Goal: Task Accomplishment & Management: Use online tool/utility

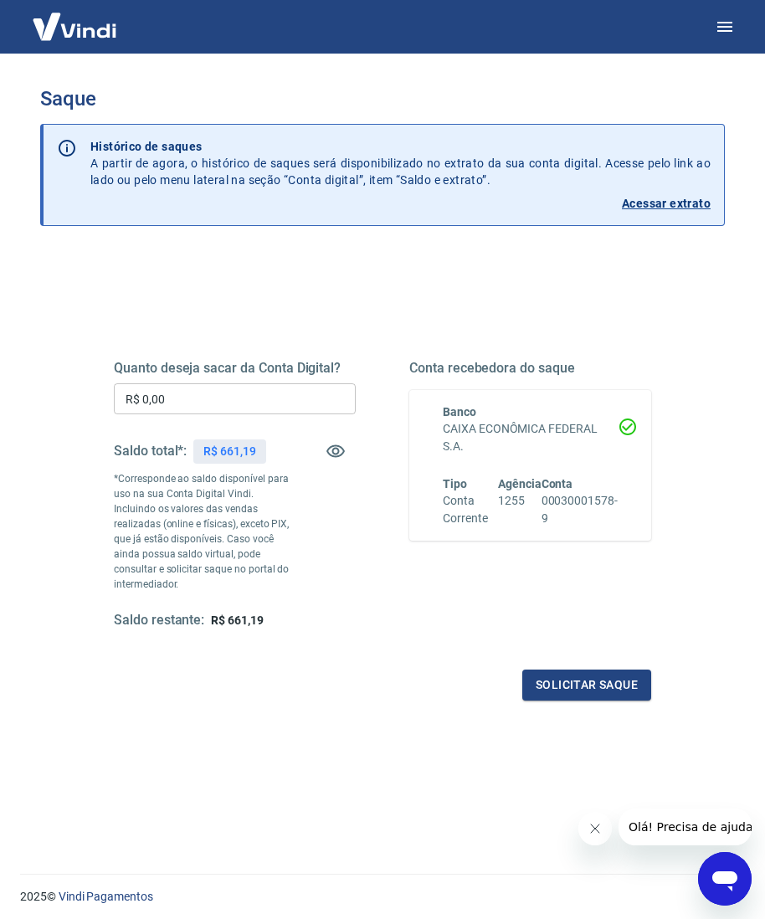
click at [242, 398] on input "R$ 0,00" at bounding box center [235, 398] width 242 height 31
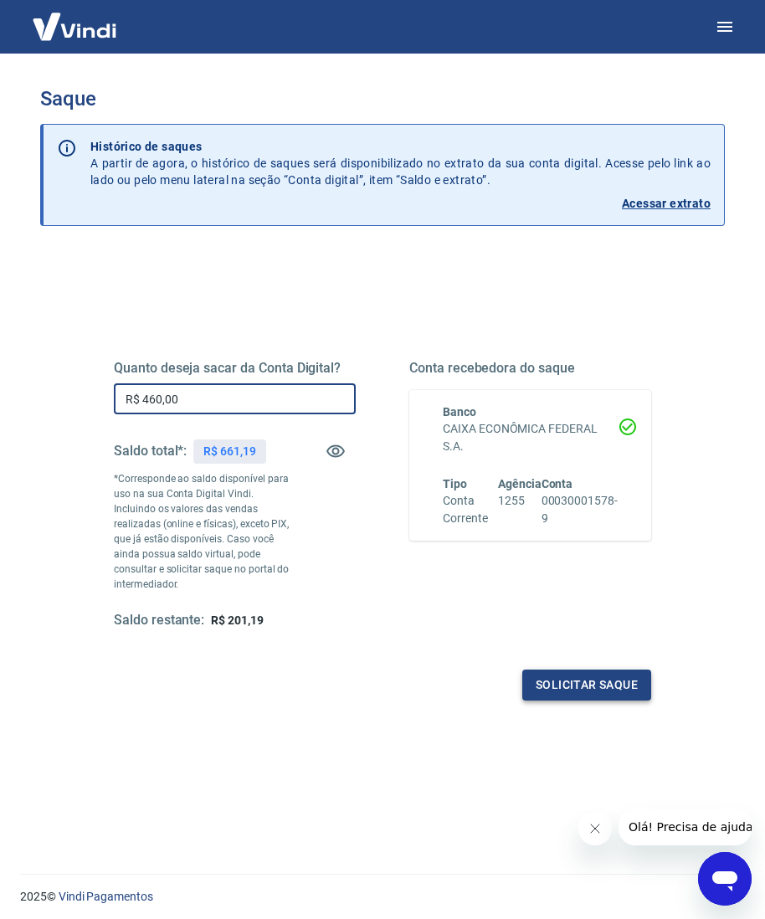
type input "R$ 460,00"
click at [536, 669] on button "Solicitar saque" at bounding box center [586, 684] width 129 height 31
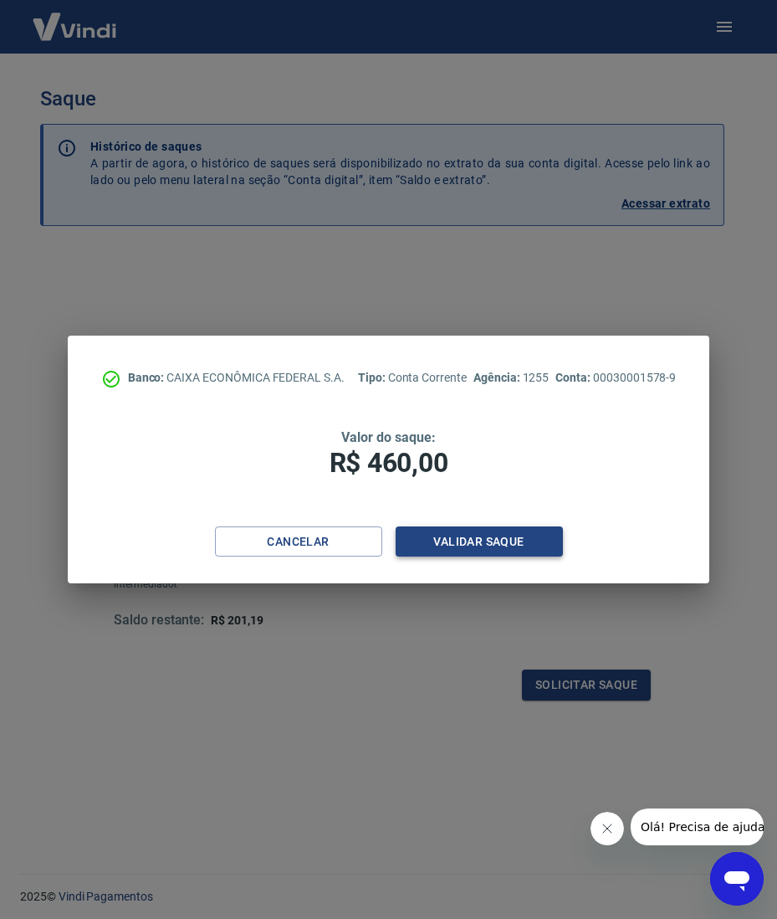
click at [506, 535] on button "Validar saque" at bounding box center [479, 541] width 167 height 31
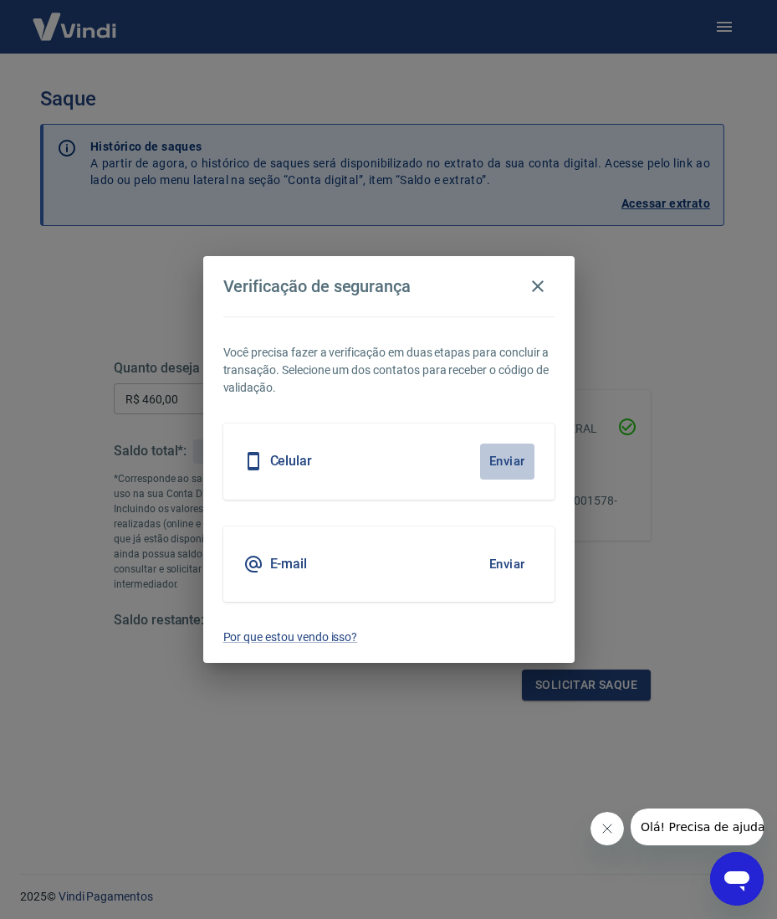
click at [508, 453] on button "Enviar" at bounding box center [507, 460] width 54 height 35
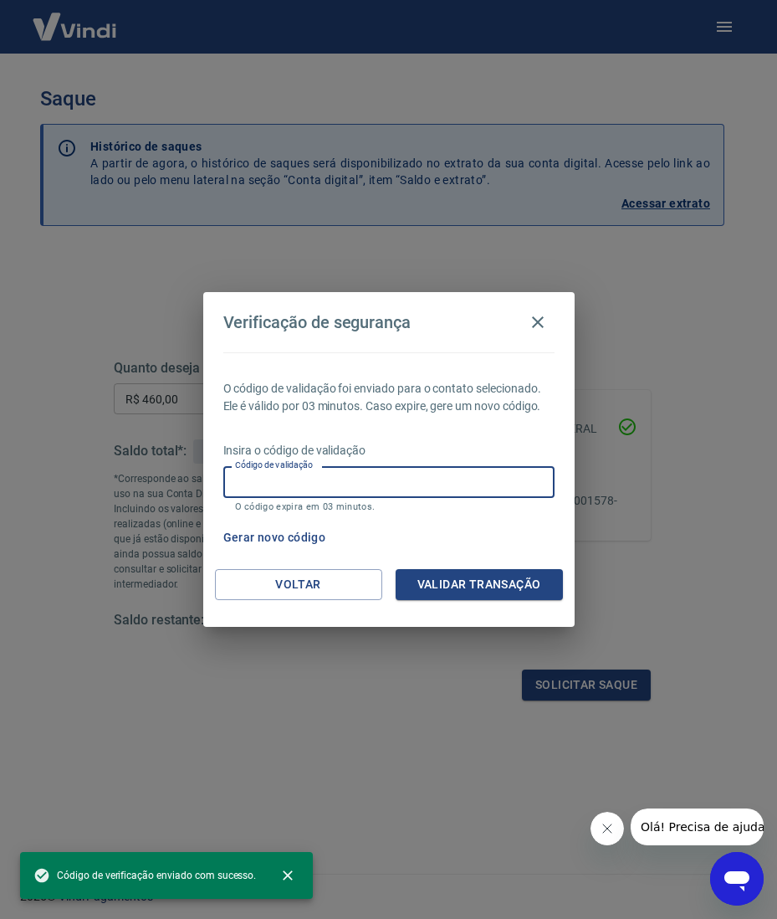
click at [403, 480] on input "Código de validação" at bounding box center [388, 481] width 331 height 31
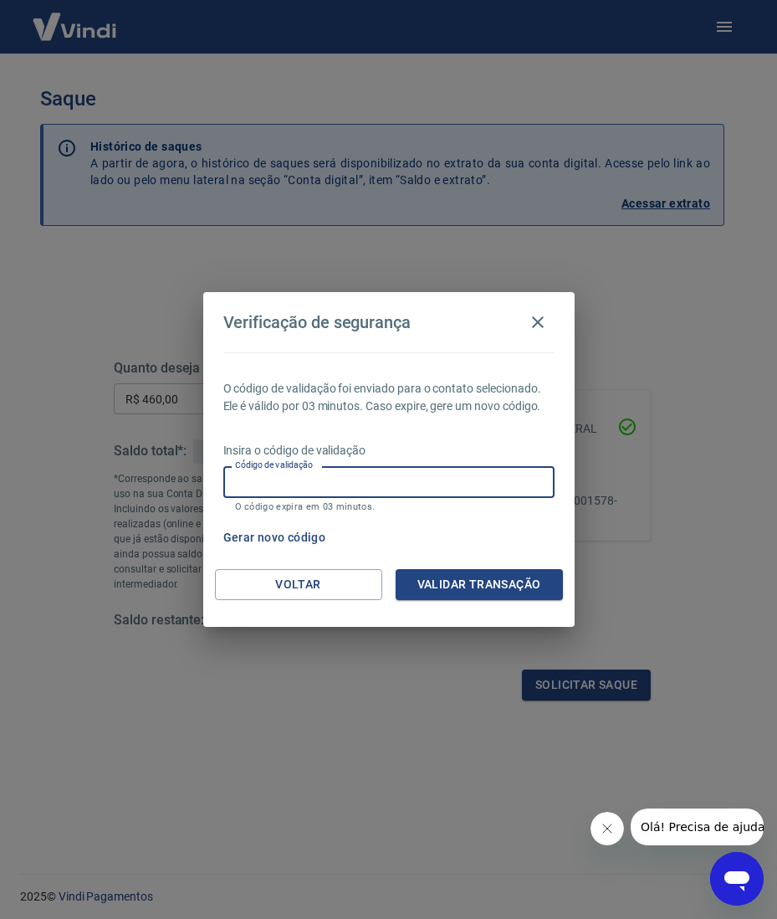
click at [539, 487] on input "Código de validação" at bounding box center [388, 481] width 331 height 31
click at [538, 483] on input "Código de validação" at bounding box center [388, 481] width 331 height 31
click at [528, 442] on p "Insira o código de validação" at bounding box center [388, 451] width 331 height 18
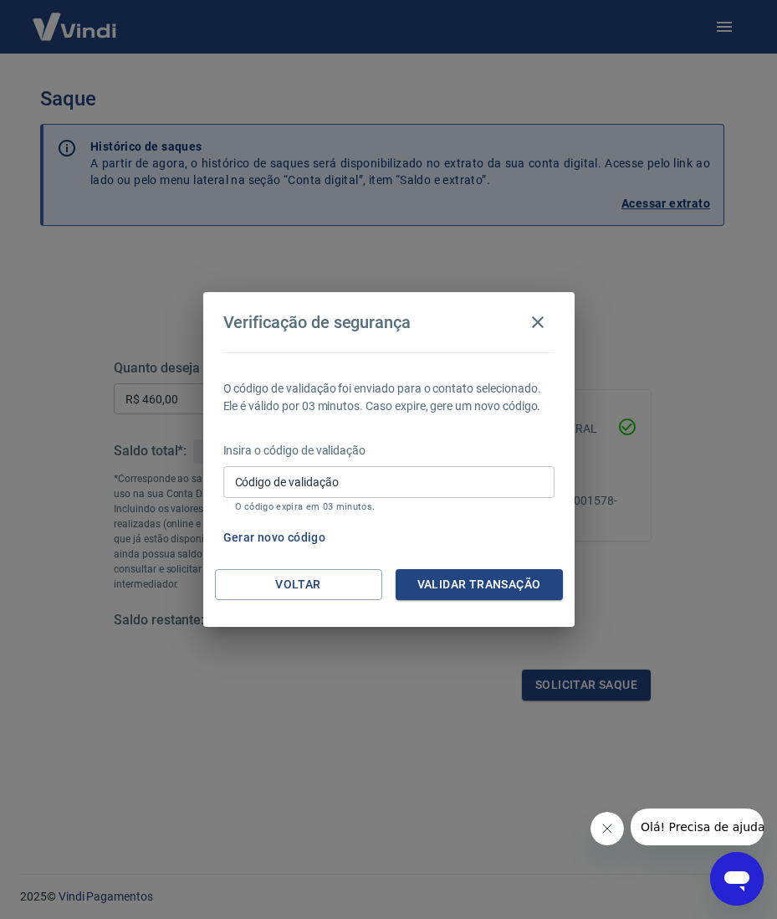
click at [469, 482] on input "Código de validação" at bounding box center [388, 481] width 331 height 31
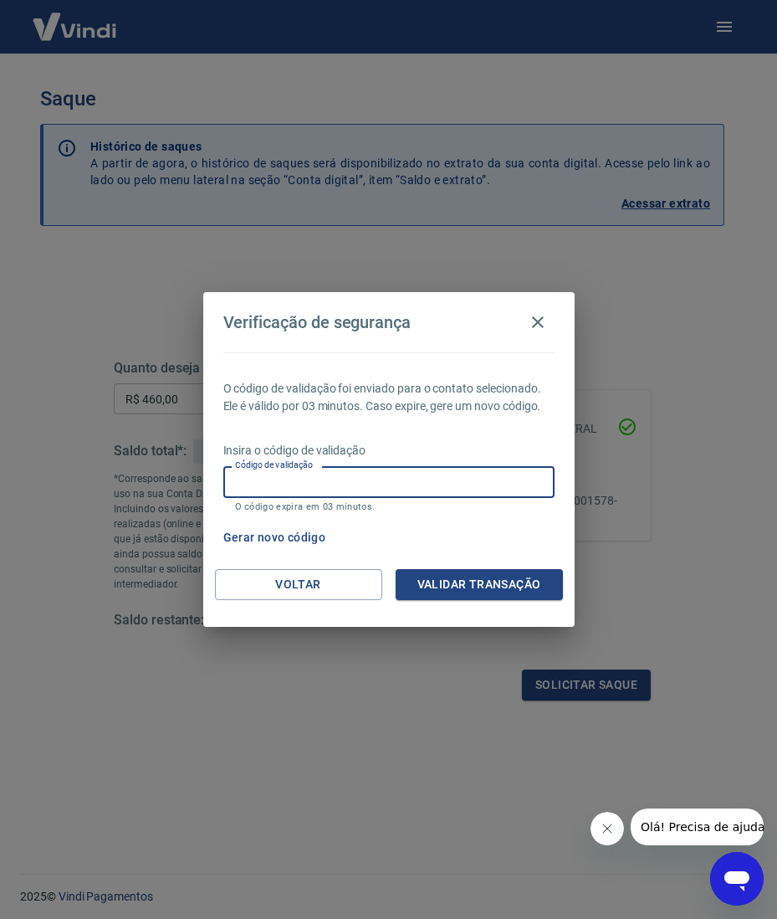
click at [472, 464] on div "Insira o código de validação Código de validação Código de validação O código e…" at bounding box center [388, 478] width 331 height 73
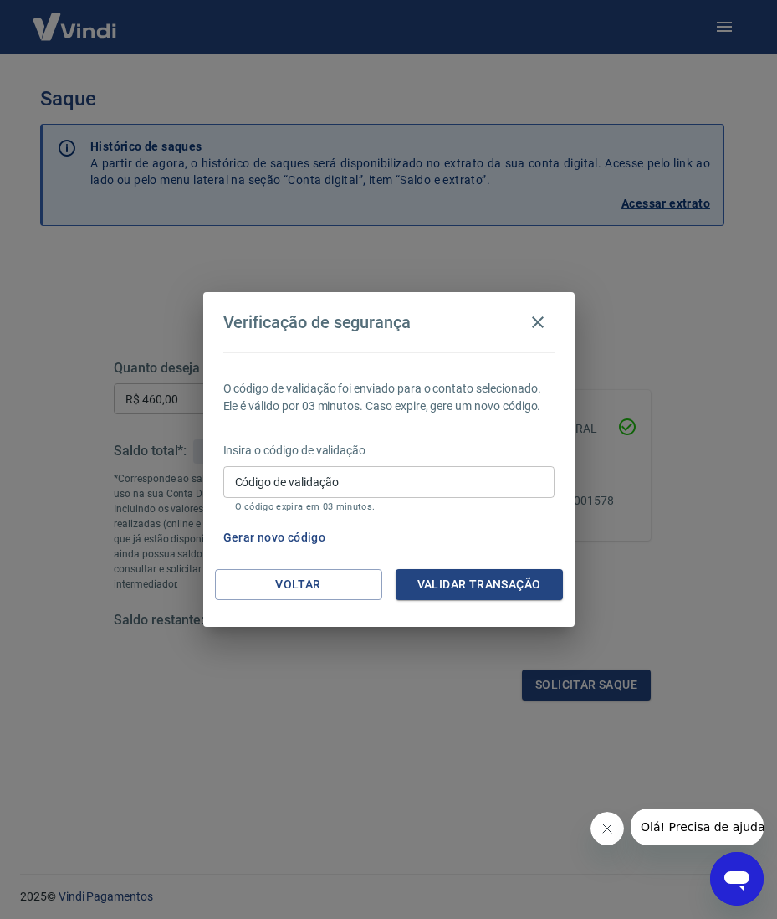
click at [284, 538] on button "Gerar novo código" at bounding box center [275, 537] width 116 height 31
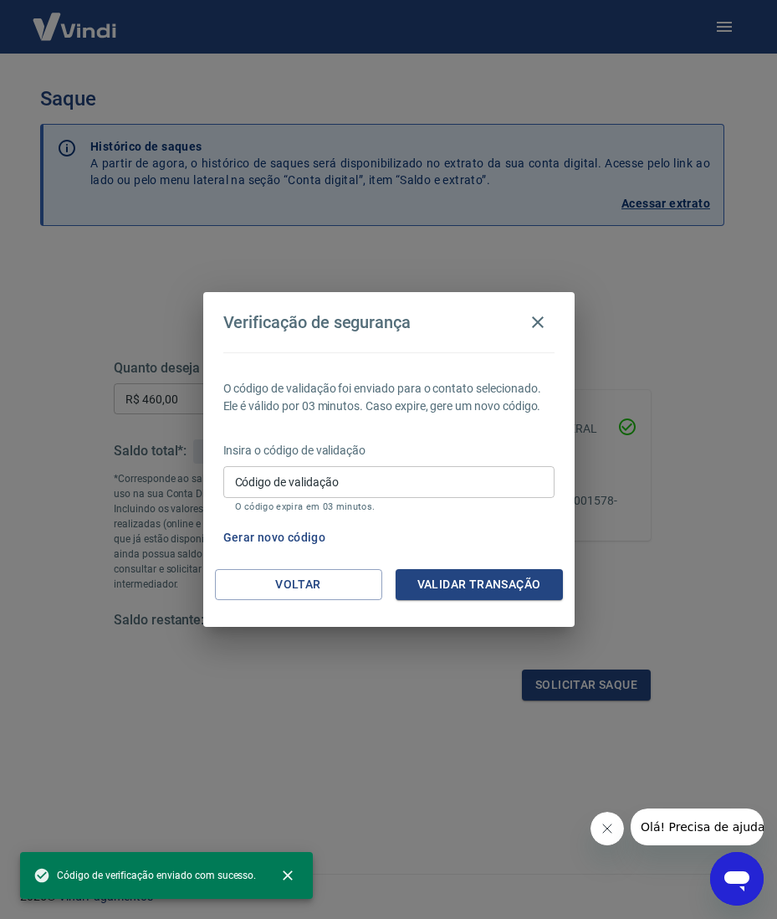
click at [319, 480] on input "Código de validação" at bounding box center [388, 481] width 331 height 31
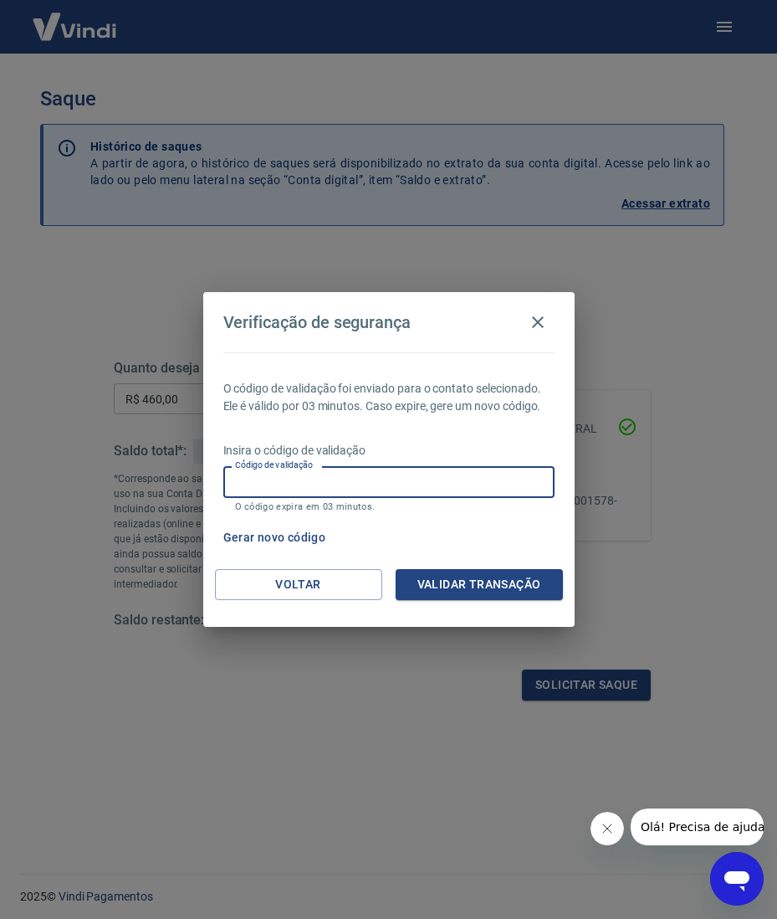
click at [319, 479] on input "Código de validação" at bounding box center [388, 481] width 331 height 31
click at [492, 481] on input "Código de validação" at bounding box center [388, 481] width 331 height 31
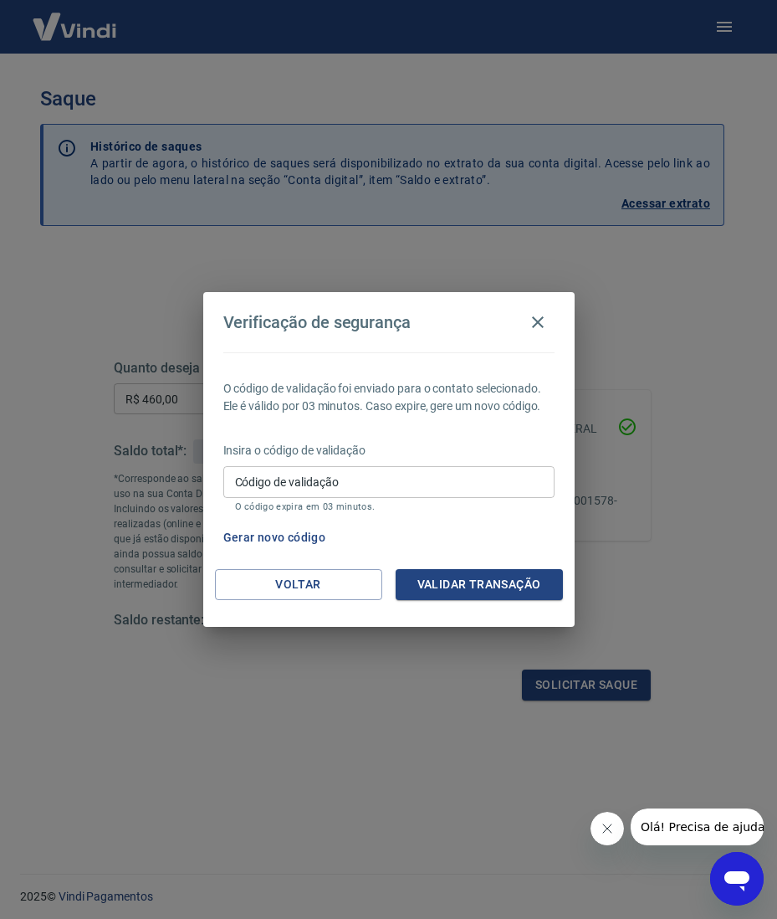
click at [479, 464] on div "Insira o código de validação Código de validação Código de validação O código e…" at bounding box center [388, 478] width 331 height 73
click at [465, 478] on input "Código de validação" at bounding box center [388, 481] width 331 height 31
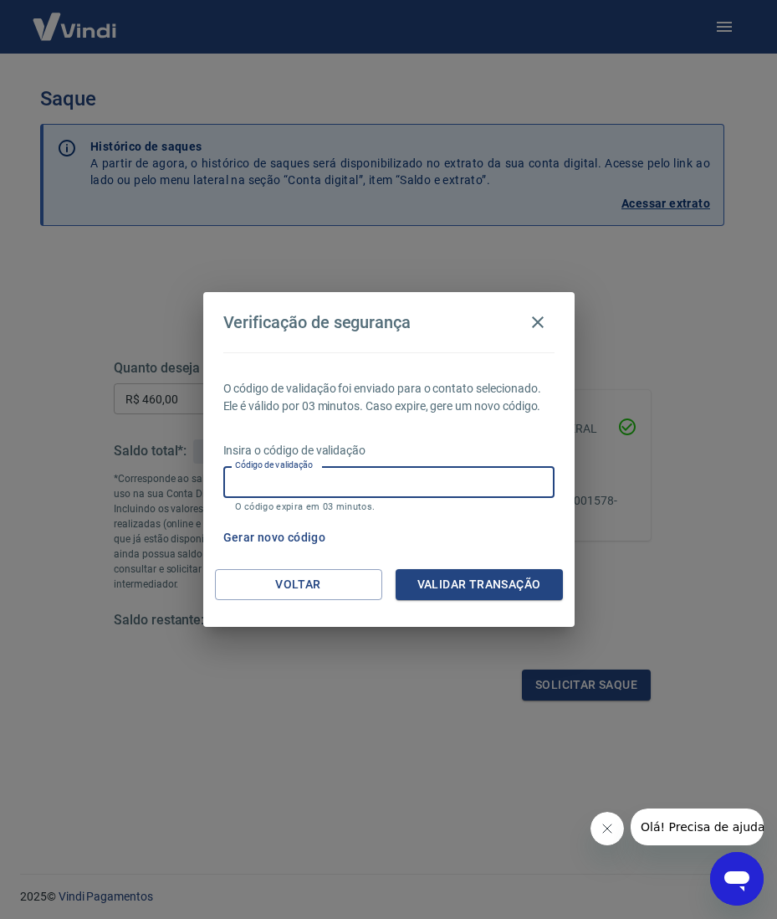
drag, startPoint x: 544, startPoint y: 324, endPoint x: 709, endPoint y: 96, distance: 281.0
click at [546, 320] on icon "button" at bounding box center [538, 322] width 20 height 20
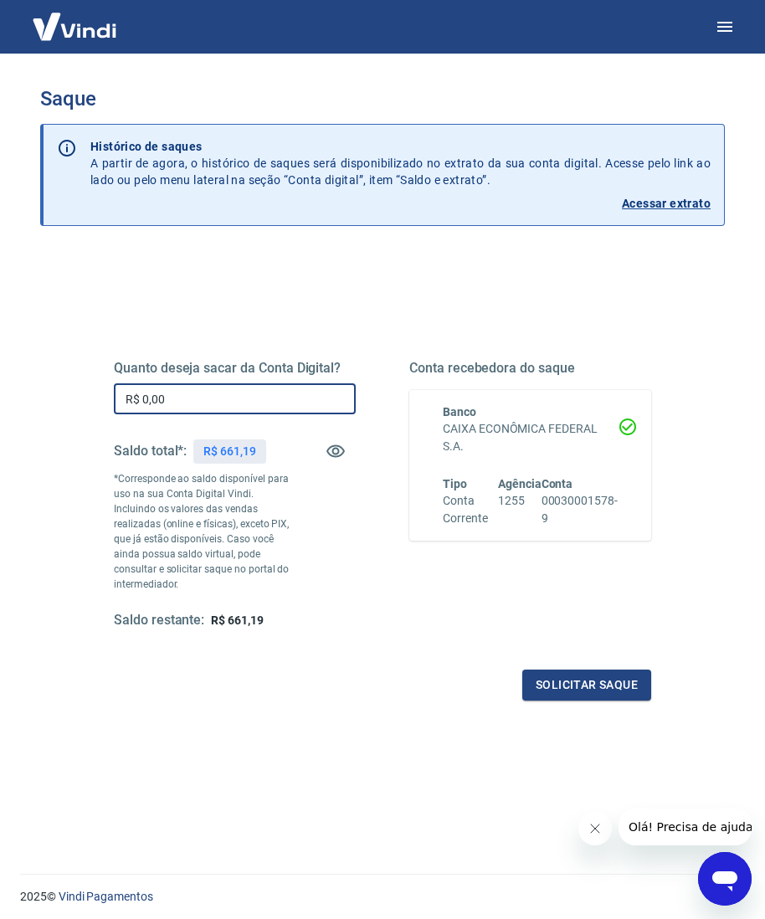
click at [236, 401] on input "R$ 0,00" at bounding box center [235, 398] width 242 height 31
type input "R$ 460,00"
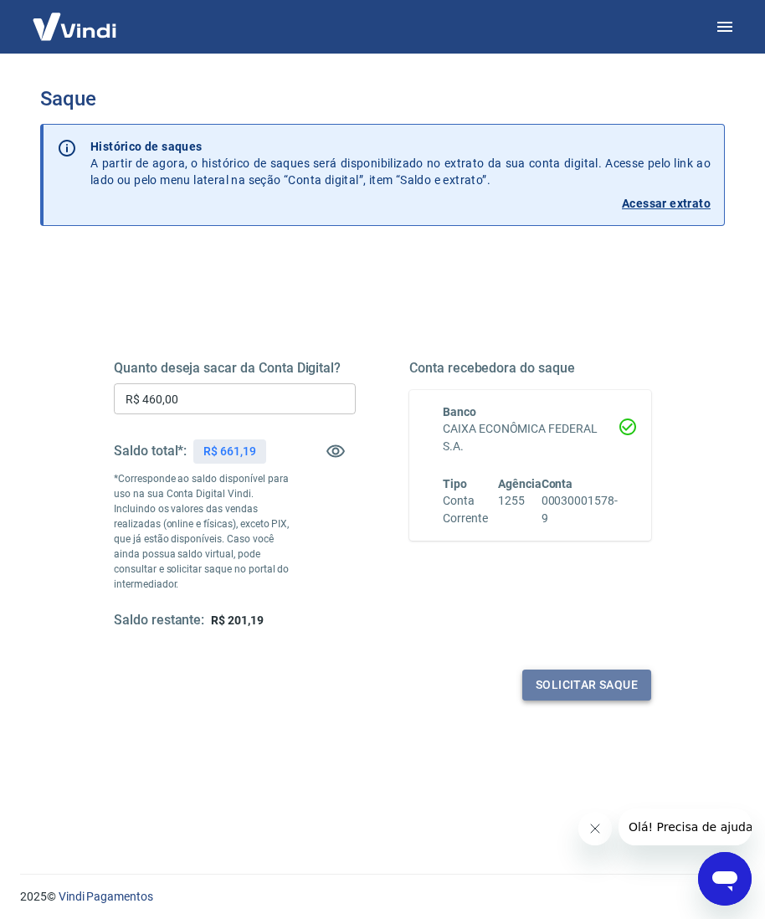
click at [556, 671] on button "Solicitar saque" at bounding box center [586, 684] width 129 height 31
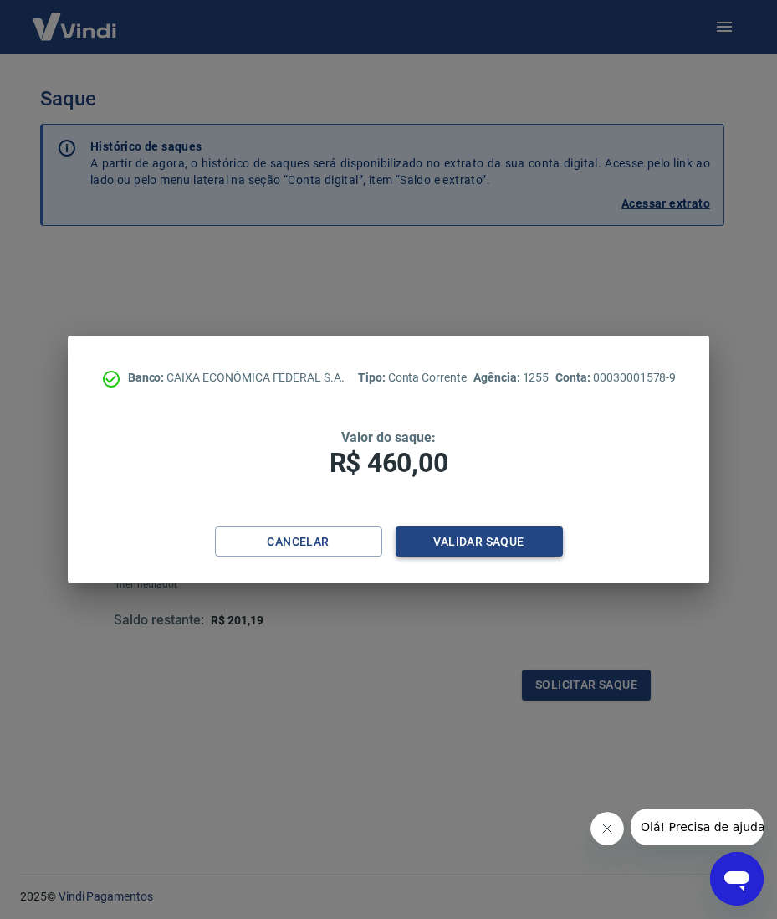
click at [495, 540] on button "Validar saque" at bounding box center [479, 541] width 167 height 31
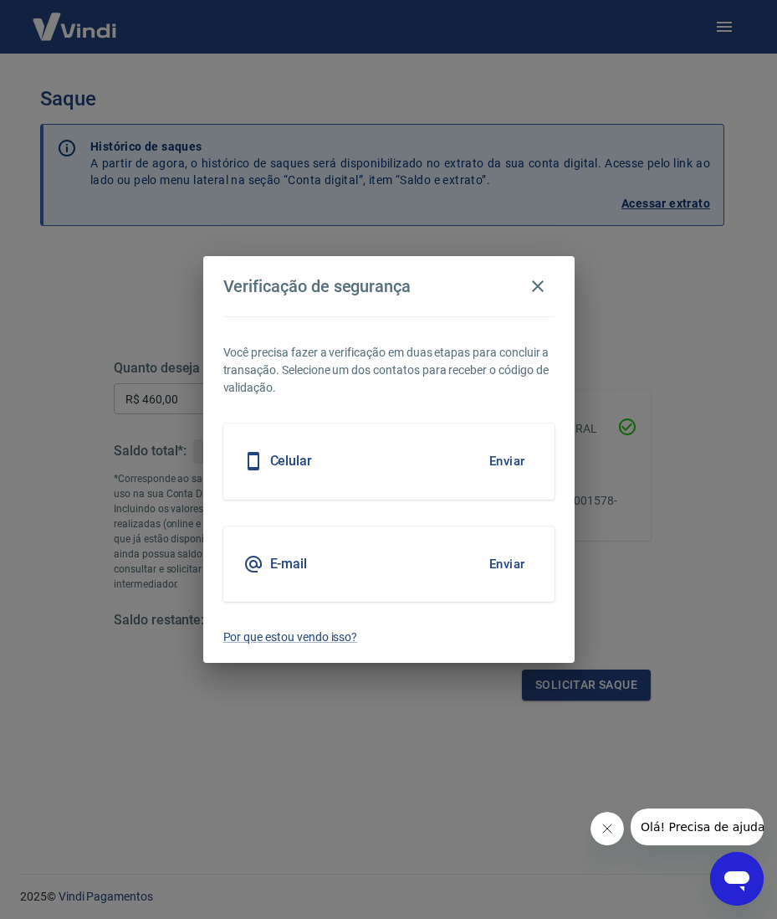
click at [471, 464] on div "Celular Enviar" at bounding box center [388, 460] width 331 height 75
click at [487, 464] on button "Enviar" at bounding box center [507, 460] width 54 height 35
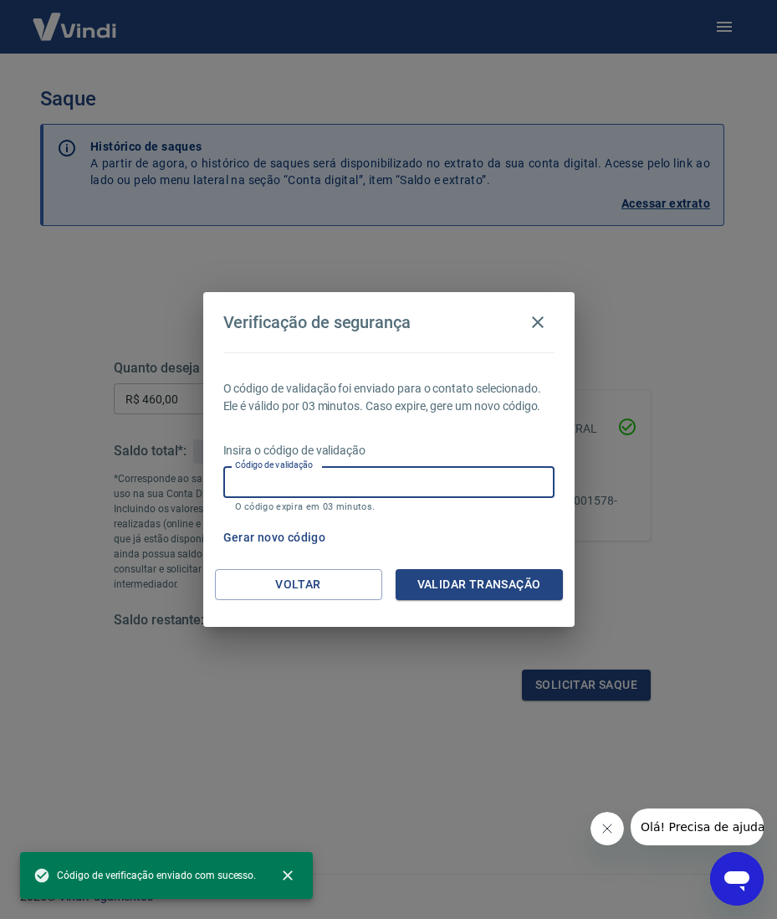
click at [385, 479] on input "Código de validação" at bounding box center [388, 481] width 331 height 31
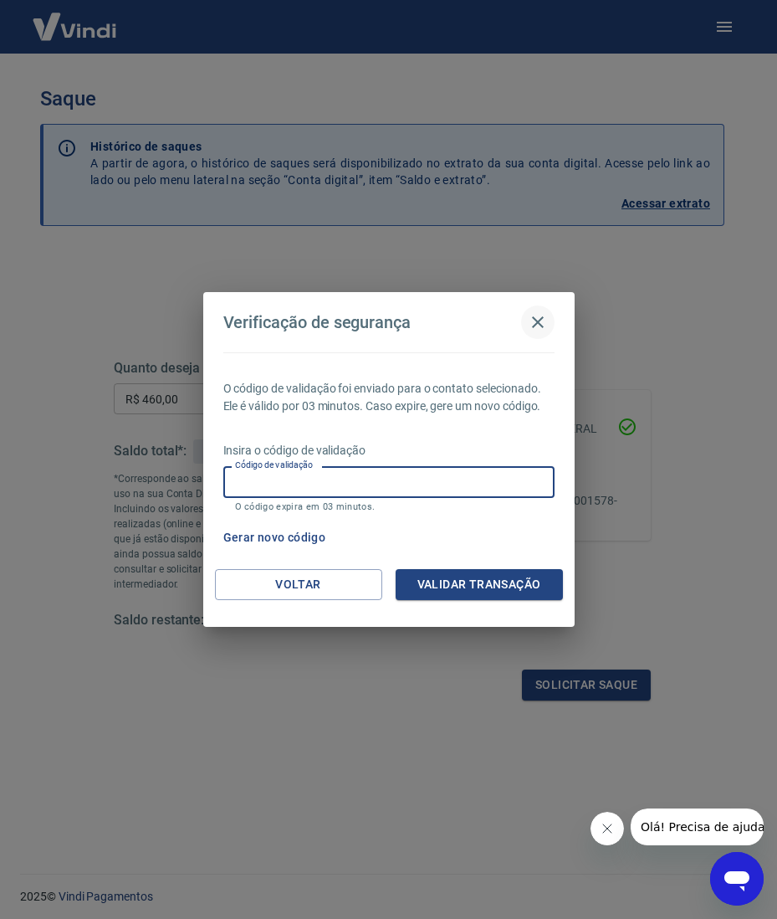
click at [540, 329] on icon "button" at bounding box center [538, 322] width 20 height 20
